Goal: Task Accomplishment & Management: Use online tool/utility

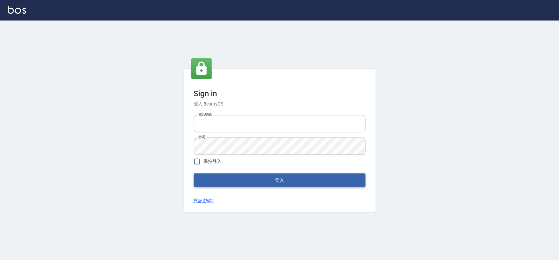
type input "0975575780"
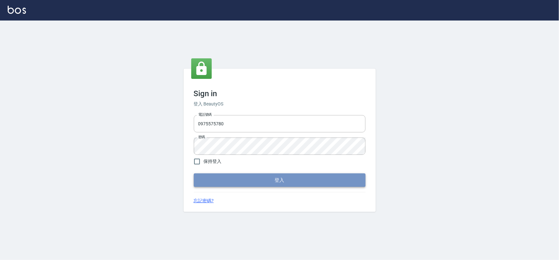
click at [250, 182] on button "登入" at bounding box center [280, 179] width 172 height 13
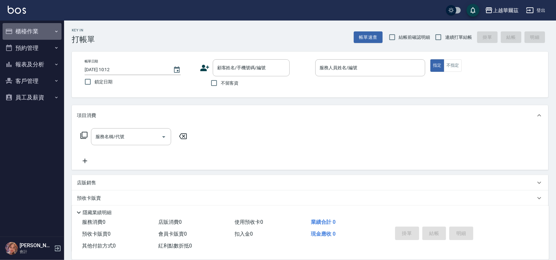
click at [35, 31] on button "櫃檯作業" at bounding box center [32, 31] width 59 height 17
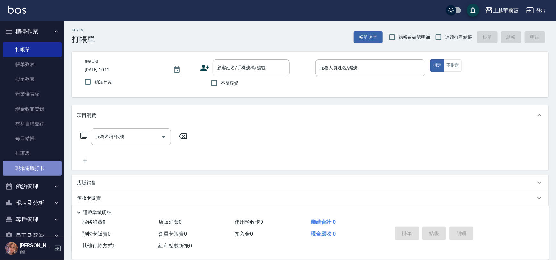
click at [46, 167] on link "現場電腦打卡" at bounding box center [32, 168] width 59 height 15
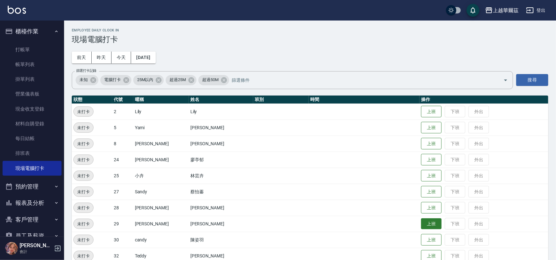
click at [421, 224] on button "上班" at bounding box center [431, 223] width 21 height 11
